Goal: Task Accomplishment & Management: Complete application form

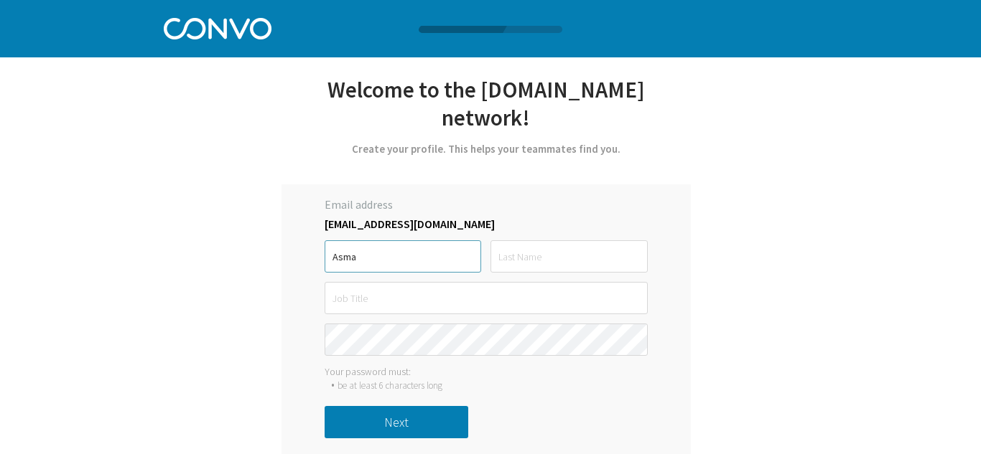
type input "Asma"
type input "Mahmood"
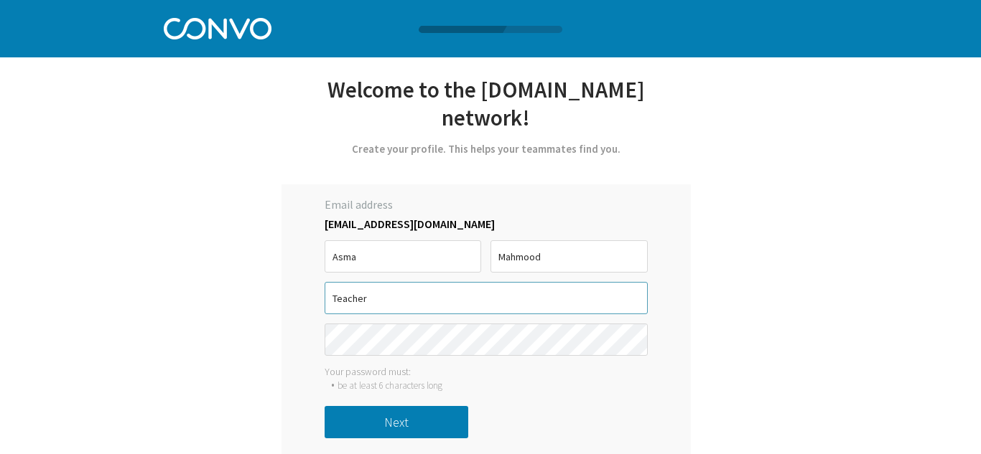
type input "Teacher"
click at [409, 406] on button "Next" at bounding box center [397, 422] width 144 height 32
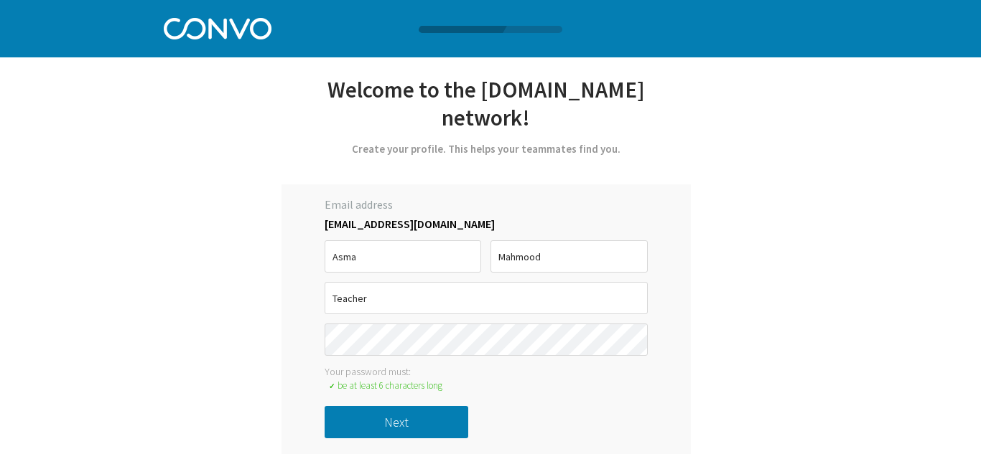
click at [388, 406] on button "Next" at bounding box center [397, 422] width 144 height 32
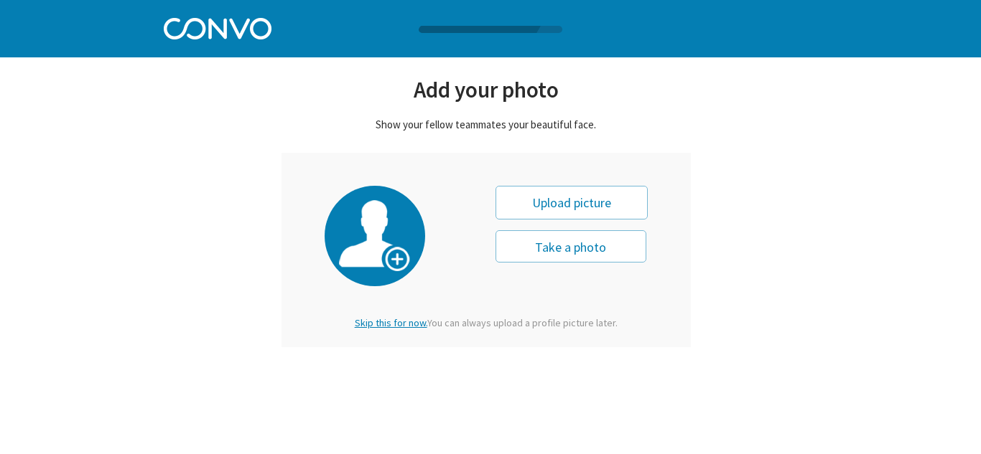
click at [398, 319] on span "Skip this for now." at bounding box center [391, 323] width 73 height 13
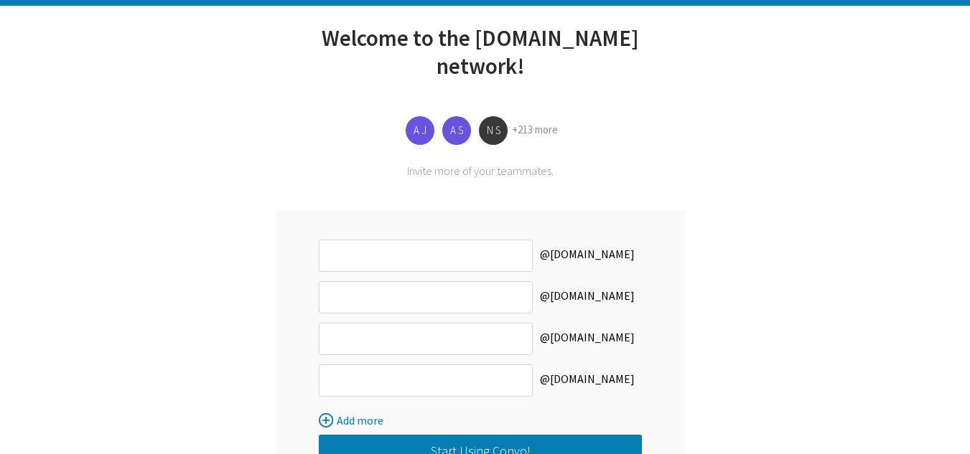
scroll to position [119, 0]
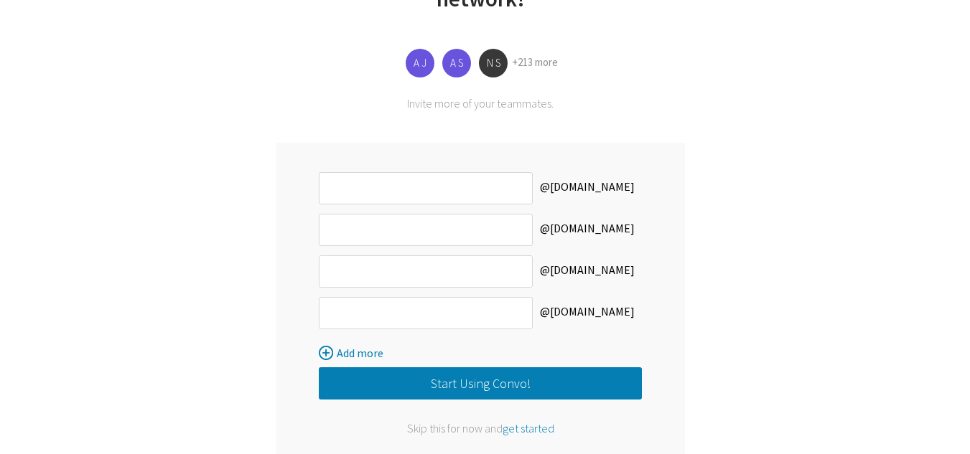
click at [487, 368] on button "Start Using Convo!" at bounding box center [480, 384] width 323 height 32
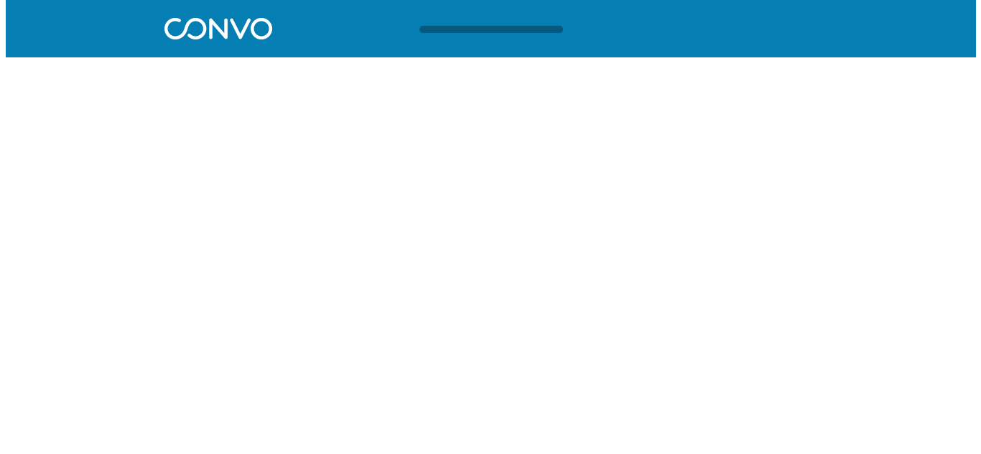
scroll to position [0, 0]
